Goal: Information Seeking & Learning: Learn about a topic

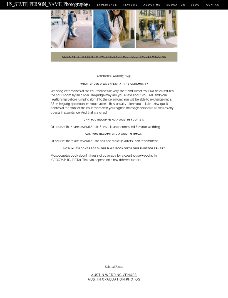
scroll to position [812, 0]
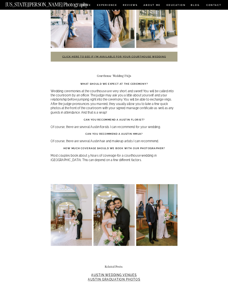
click at [70, 195] on img at bounding box center [71, 215] width 41 height 62
click at [68, 193] on img at bounding box center [71, 215] width 41 height 62
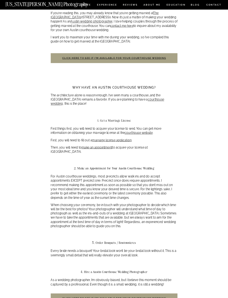
scroll to position [135, 0]
click at [161, 98] on link "courthouse wedding" at bounding box center [107, 102] width 113 height 8
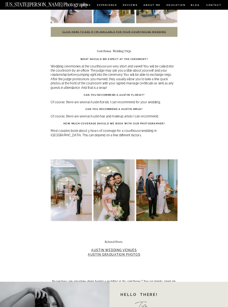
scroll to position [837, 0]
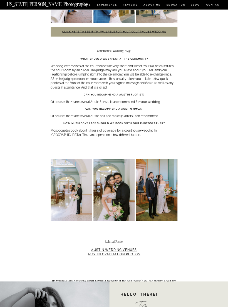
click at [164, 171] on img at bounding box center [156, 191] width 41 height 62
click at [163, 185] on img at bounding box center [156, 191] width 41 height 62
click at [128, 179] on img at bounding box center [113, 191] width 41 height 62
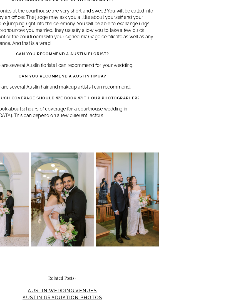
click at [91, 245] on link "Austin Wedding Venues" at bounding box center [114, 247] width 46 height 4
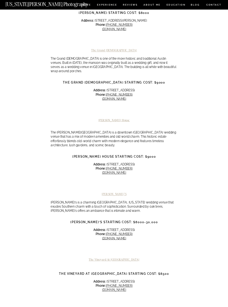
scroll to position [238, 0]
